Goal: Transaction & Acquisition: Purchase product/service

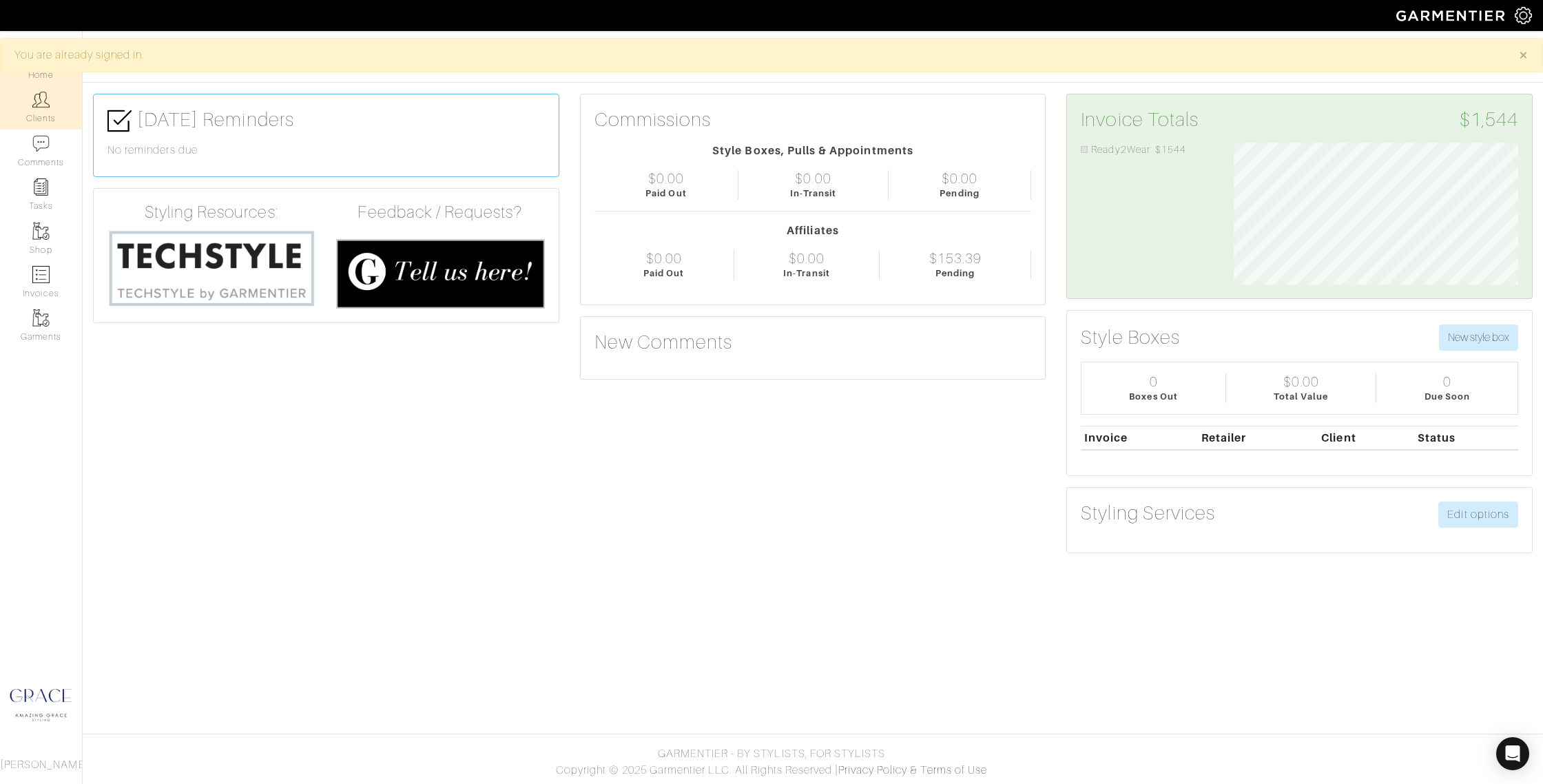
scroll to position [142, 305]
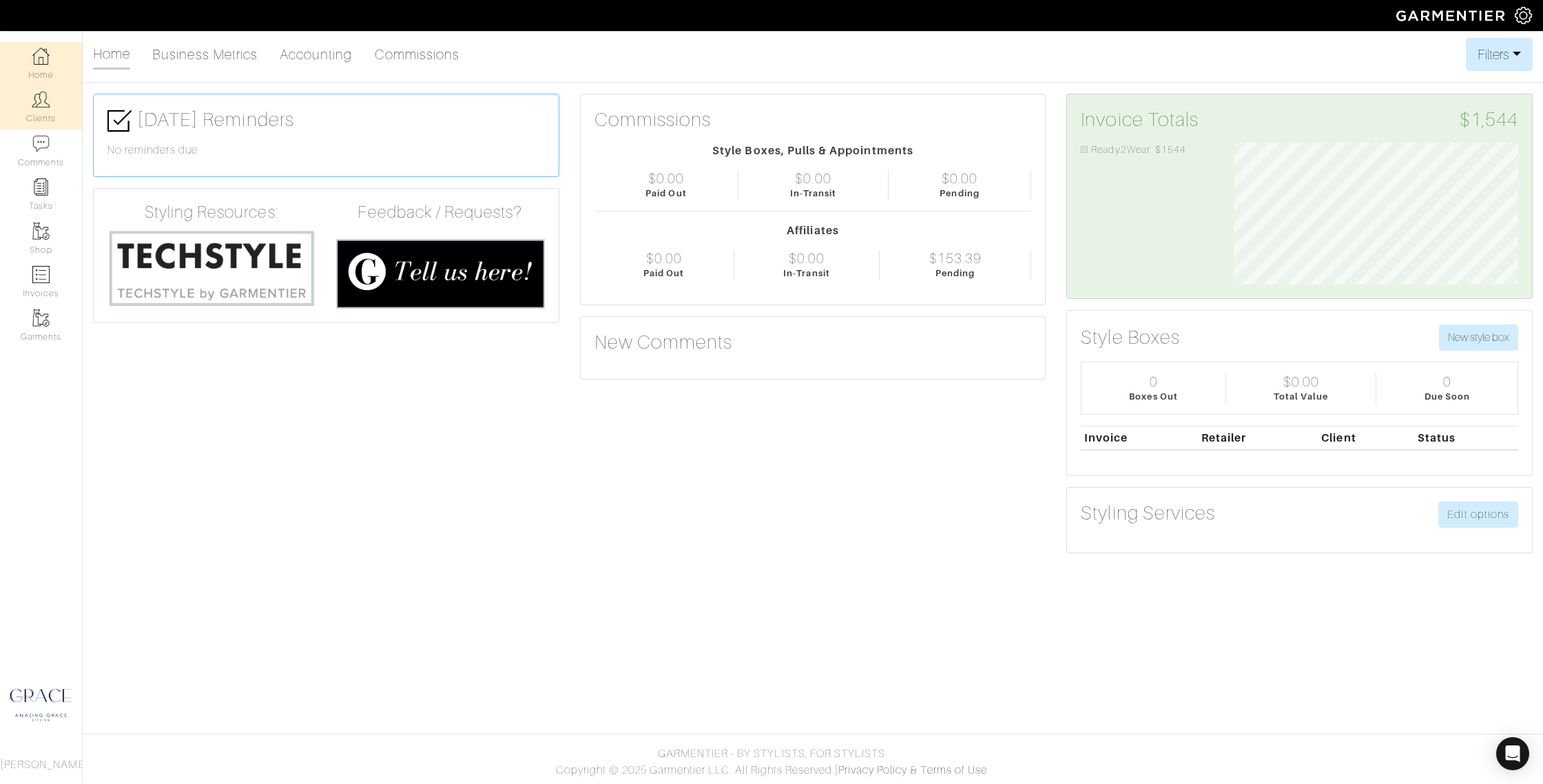
click at [36, 100] on img at bounding box center [41, 99] width 18 height 18
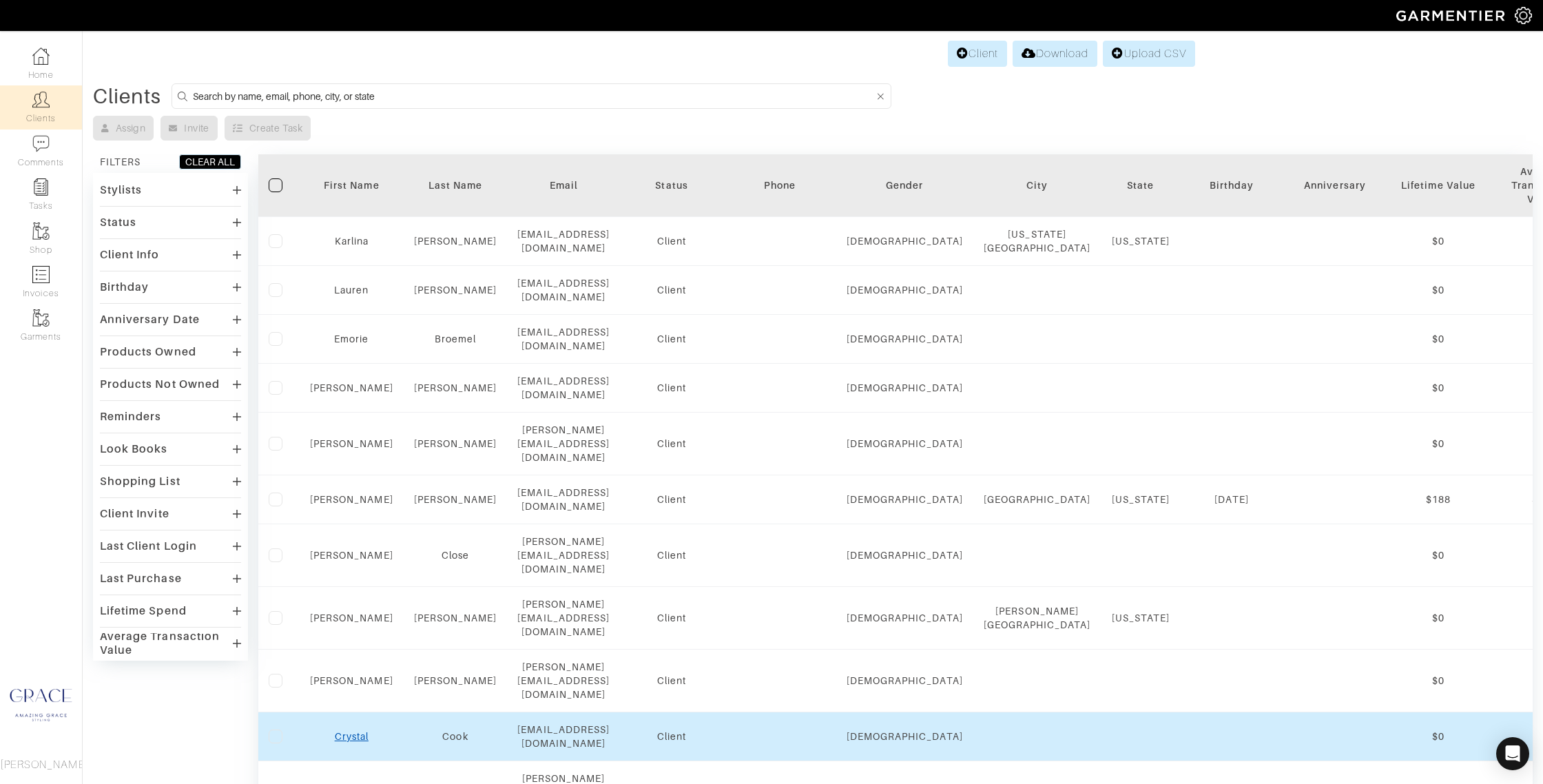
scroll to position [1, 0]
click at [336, 730] on link "Crystal" at bounding box center [352, 736] width 33 height 11
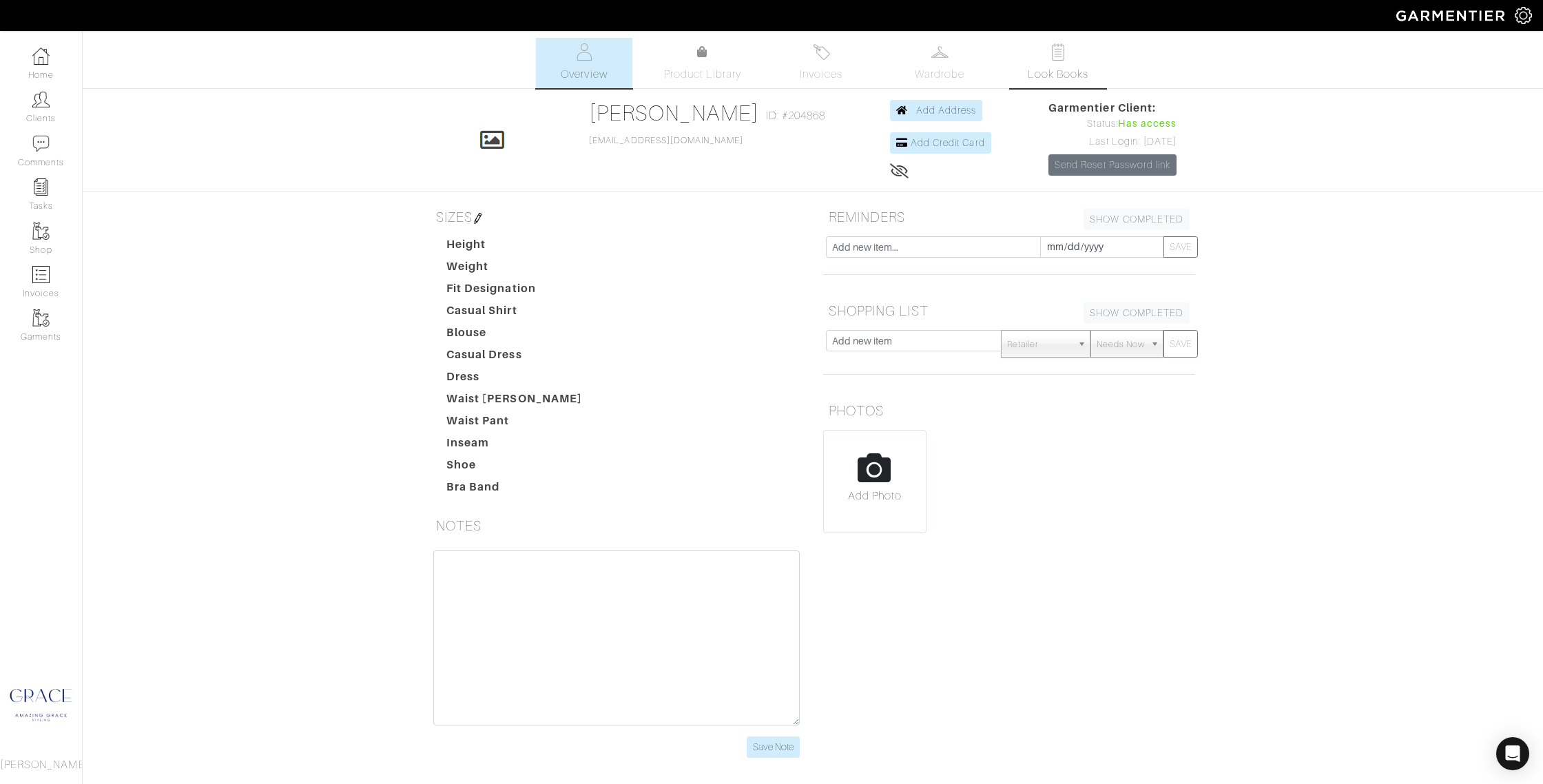
scroll to position [3, 0]
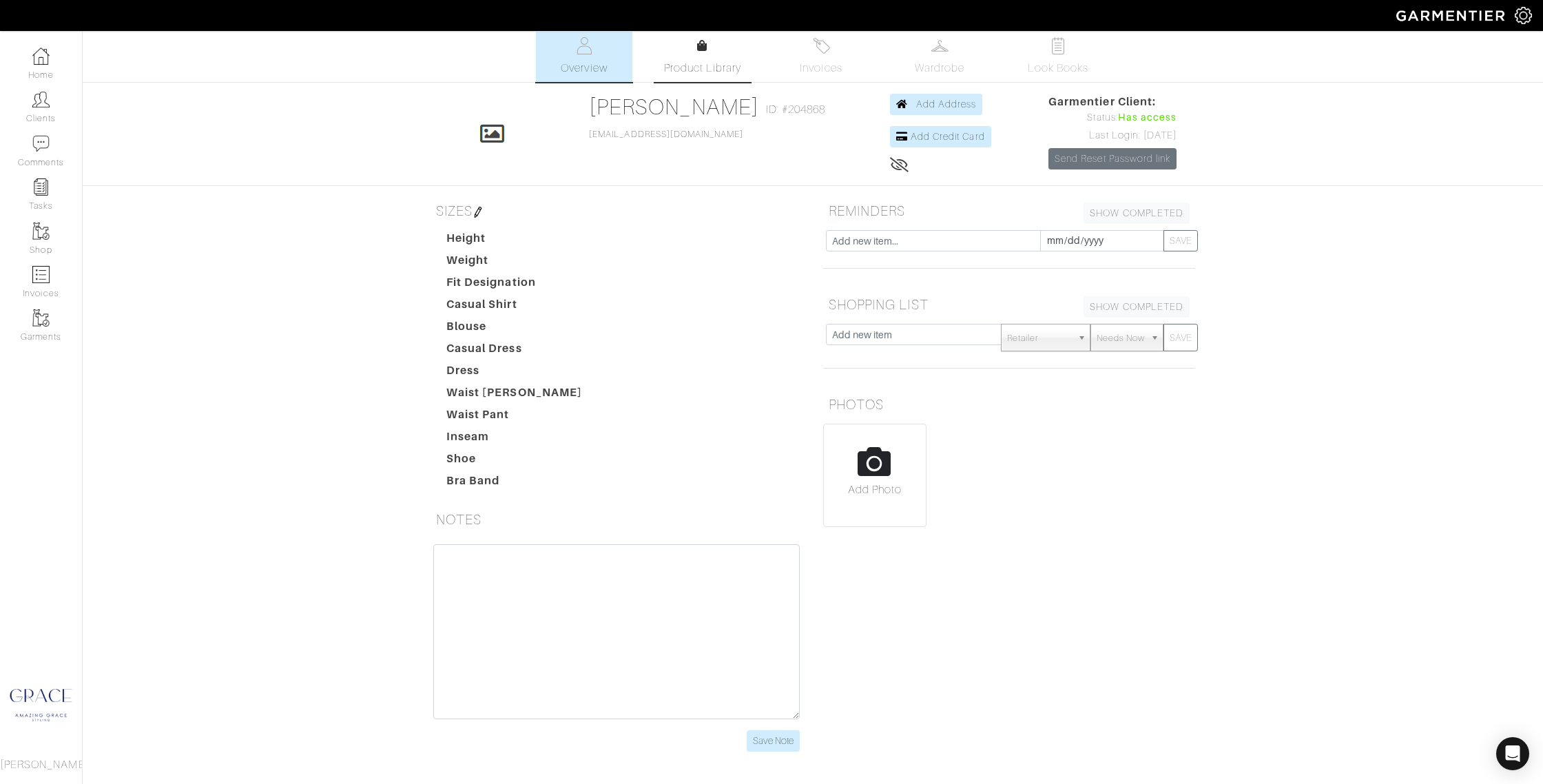
click at [703, 58] on link "Product Library" at bounding box center [702, 58] width 96 height 39
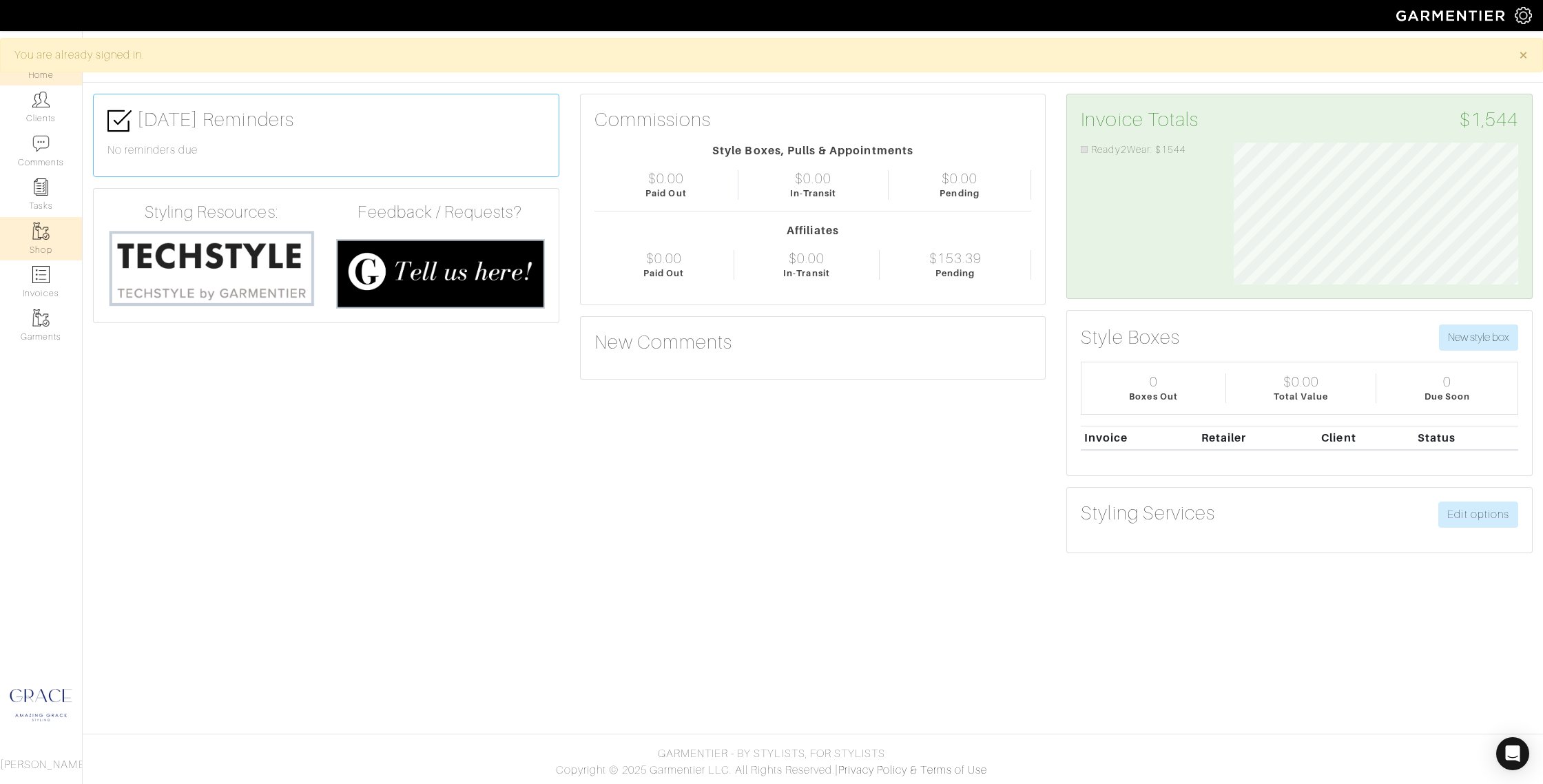
click at [31, 231] on link "Shop" at bounding box center [41, 238] width 82 height 44
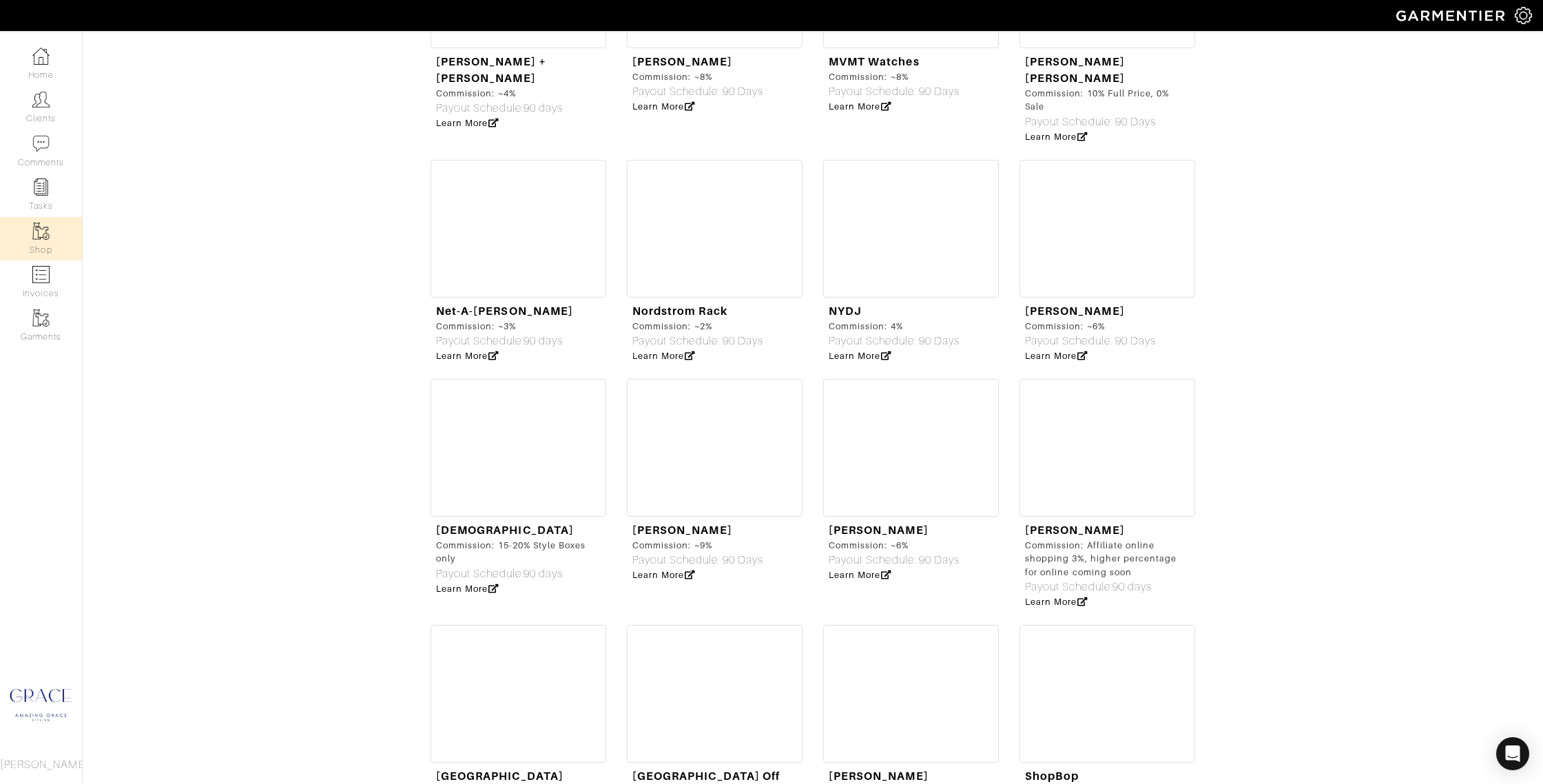
scroll to position [3681, 0]
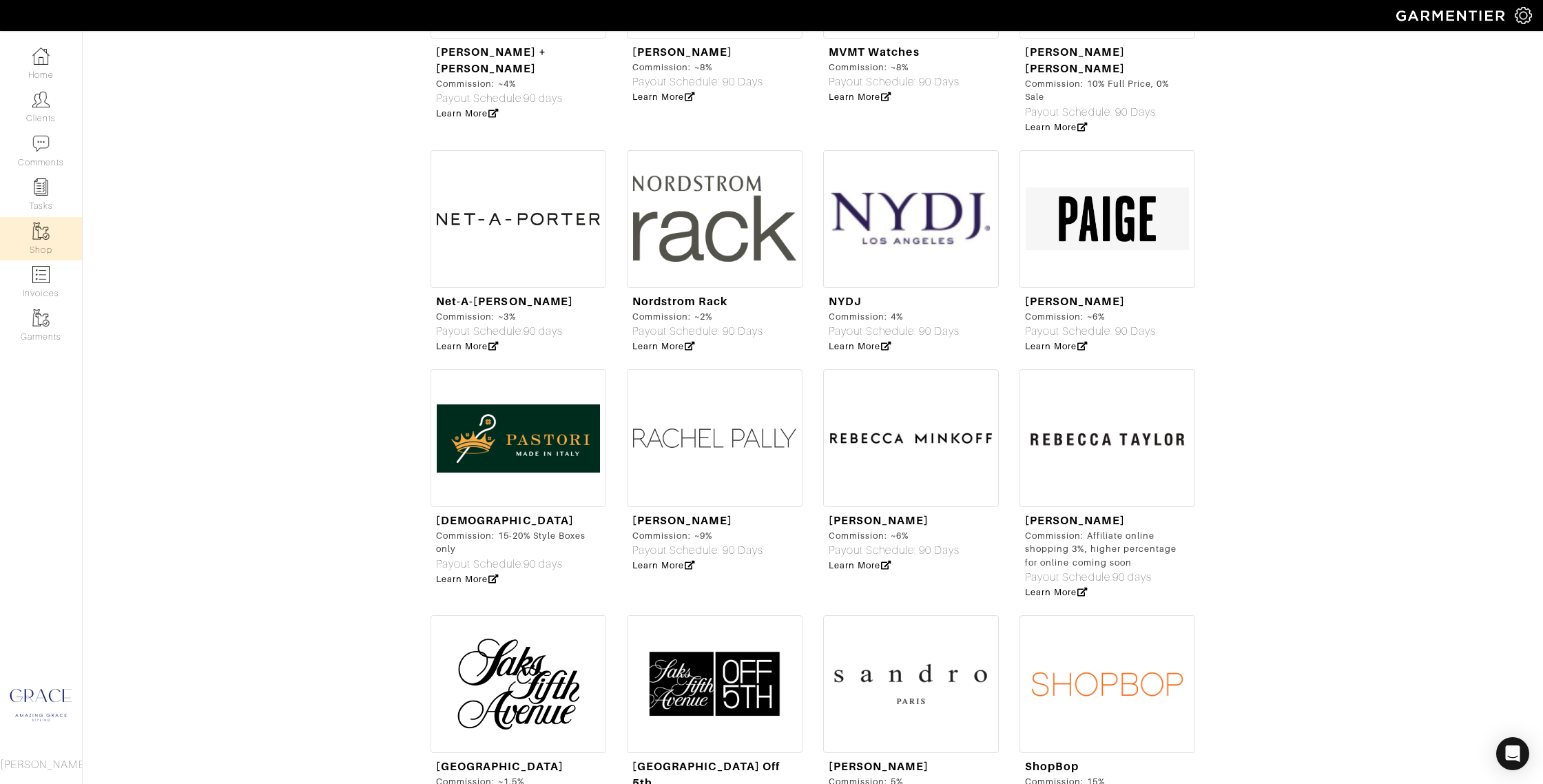
click at [1141, 615] on img at bounding box center [1107, 684] width 175 height 137
